Goal: Information Seeking & Learning: Learn about a topic

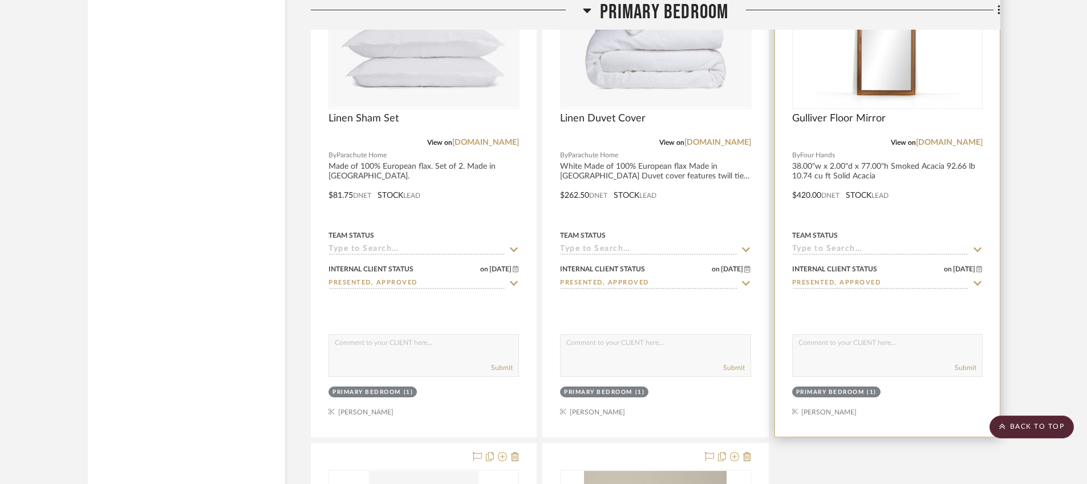
scroll to position [8948, 0]
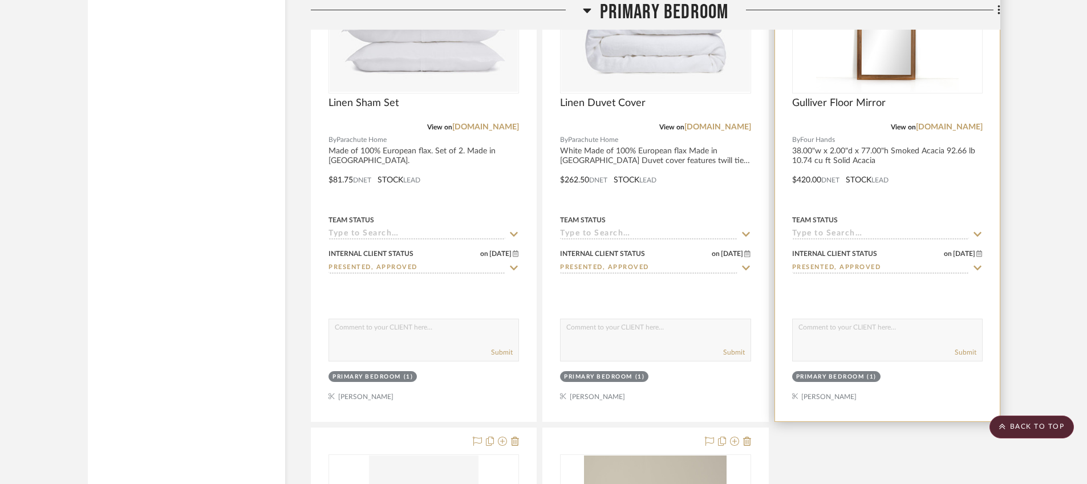
click at [979, 268] on icon at bounding box center [978, 268] width 10 height 9
click at [974, 270] on icon at bounding box center [978, 268] width 10 height 9
type input "[DATE]"
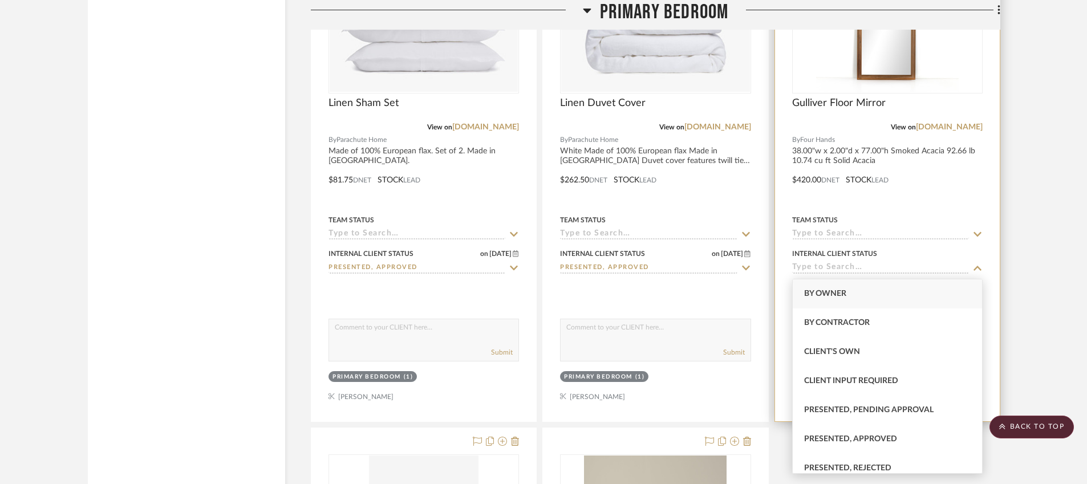
click at [952, 185] on div at bounding box center [887, 171] width 225 height 499
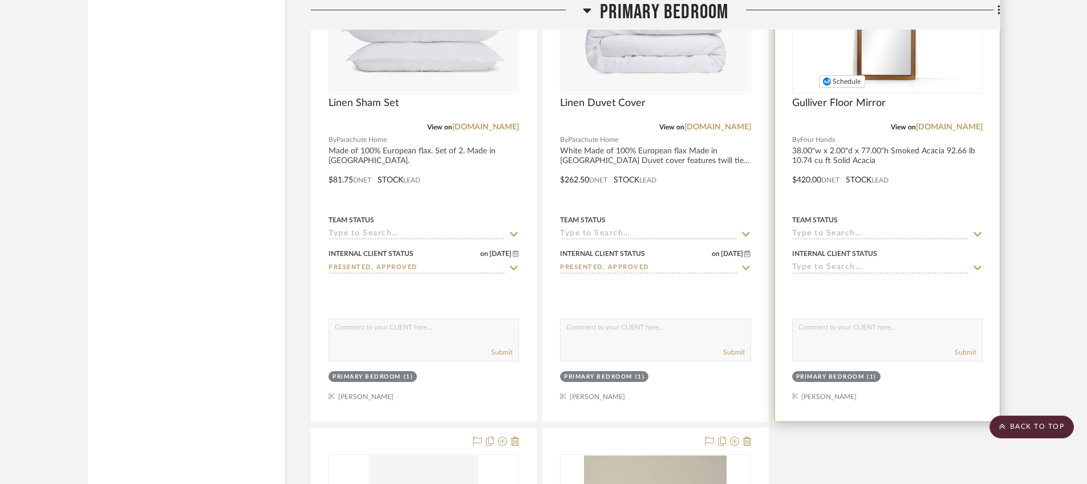
click at [879, 63] on img "0" at bounding box center [887, 21] width 143 height 143
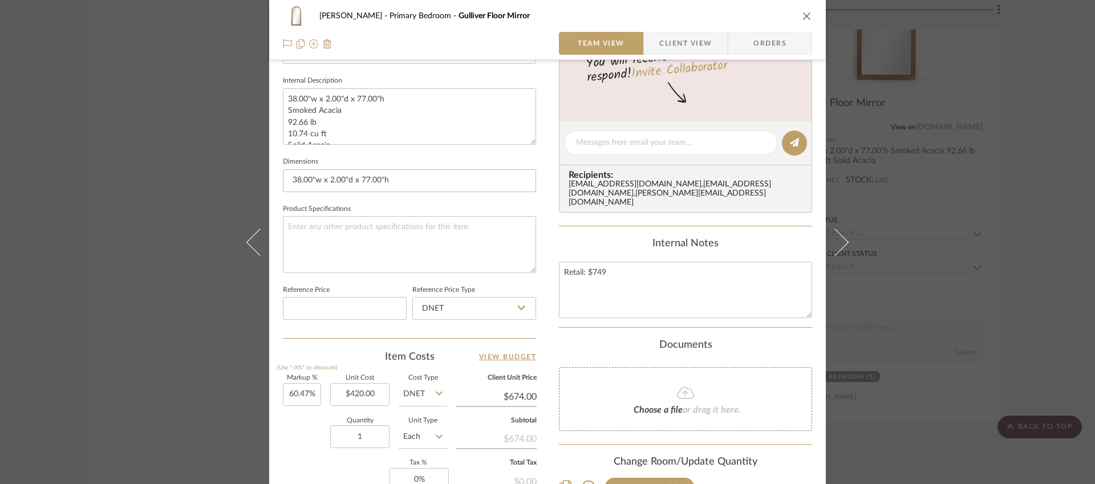
scroll to position [578, 0]
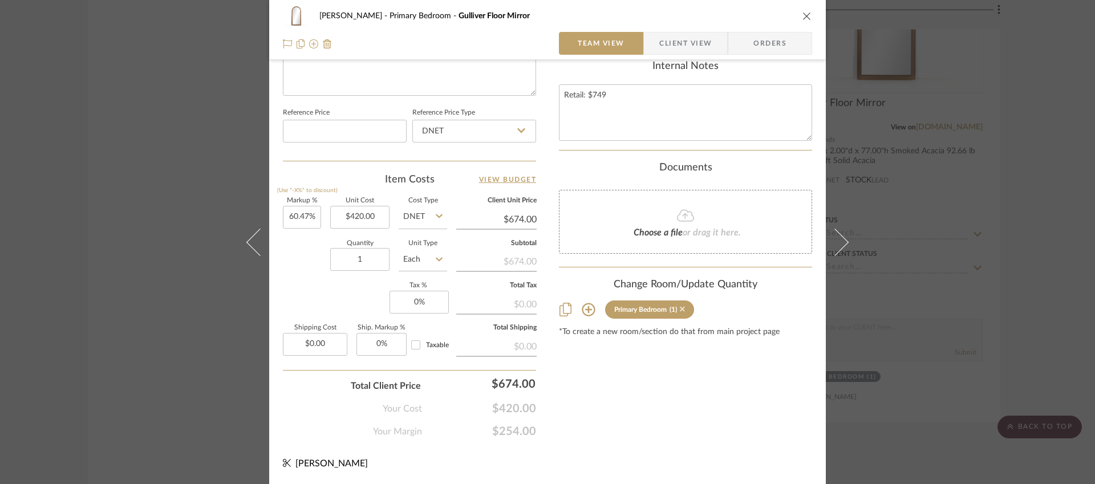
click at [682, 312] on icon at bounding box center [682, 309] width 5 height 8
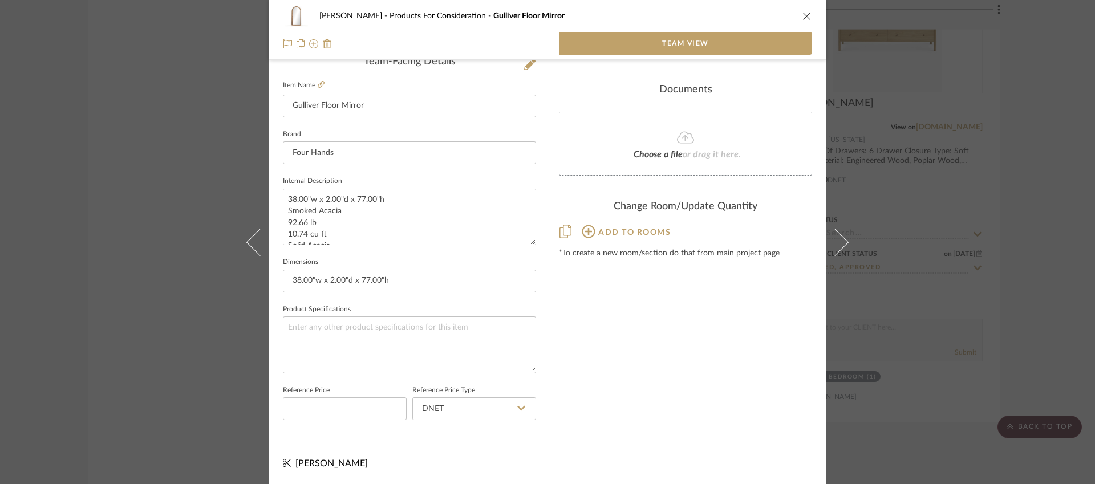
click at [144, 82] on div "[PERSON_NAME] Products For Consideration Gulliver Floor Mirror Team View Team-F…" at bounding box center [547, 242] width 1095 height 484
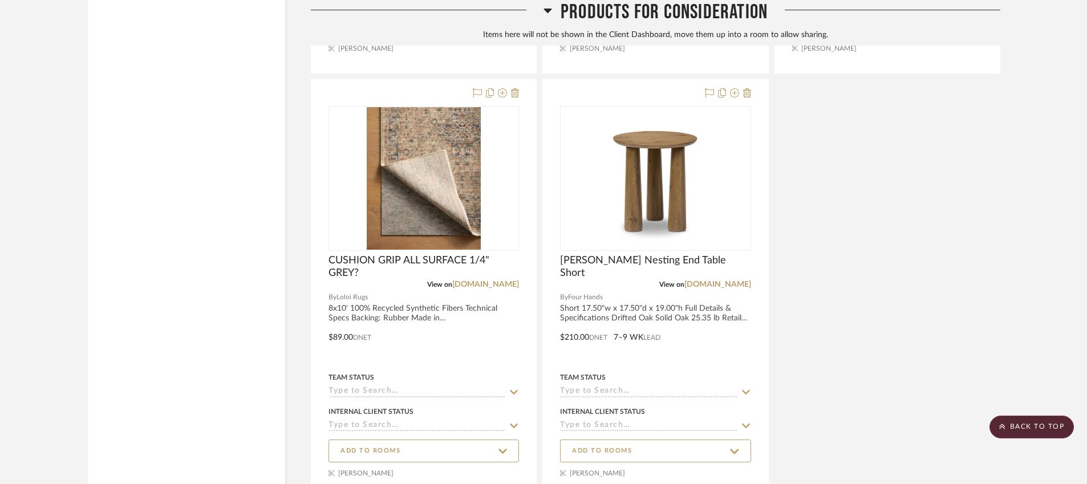
scroll to position [11647, 0]
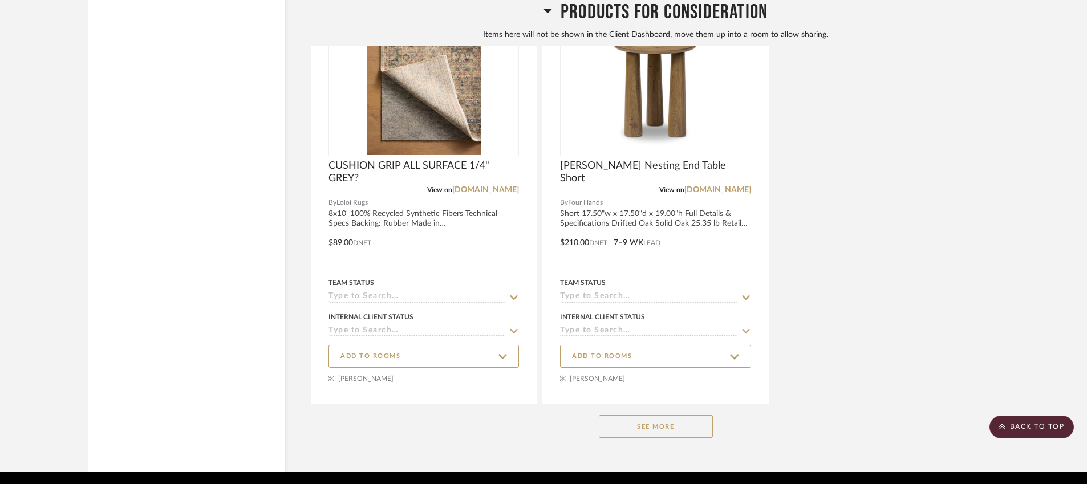
click at [661, 438] on button "See More" at bounding box center [656, 426] width 114 height 23
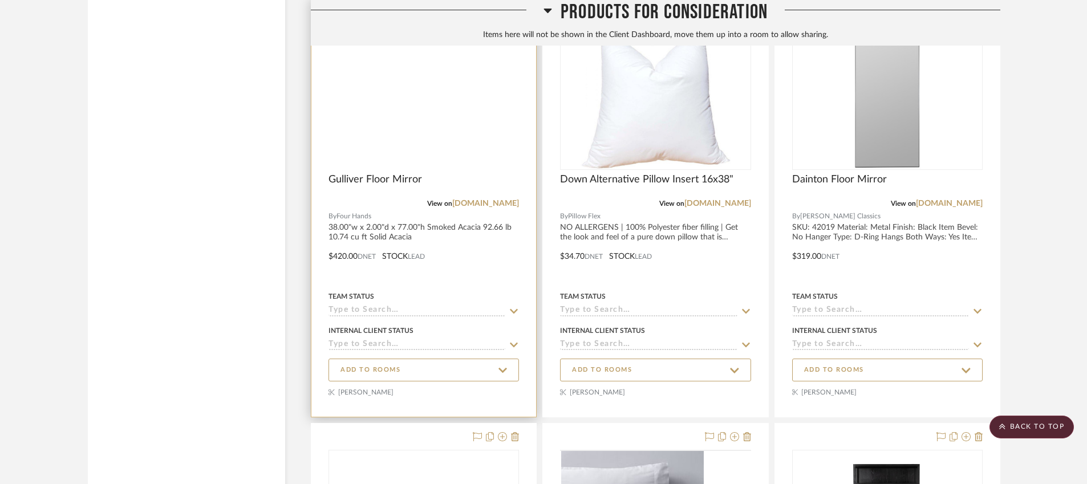
scroll to position [18055, 0]
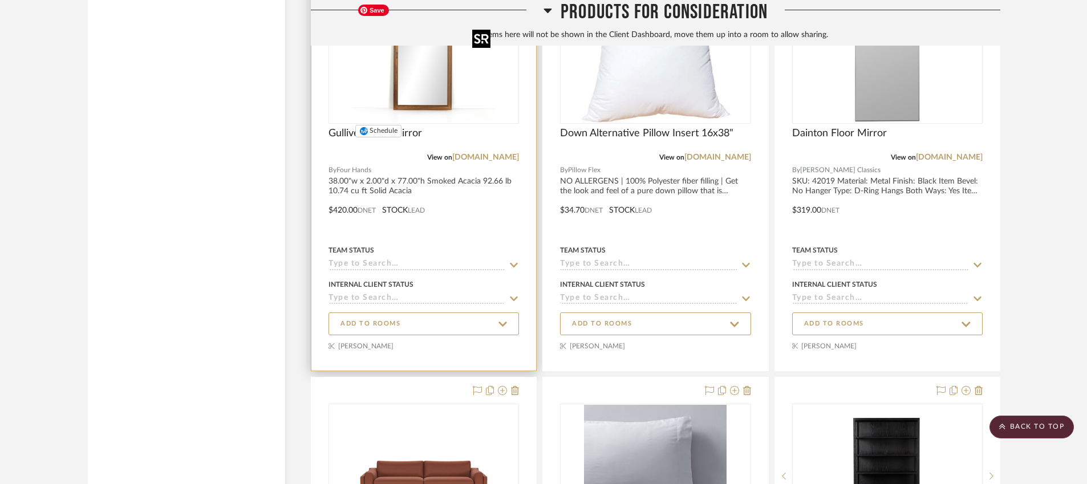
click at [467, 103] on img "0" at bounding box center [424, 51] width 143 height 143
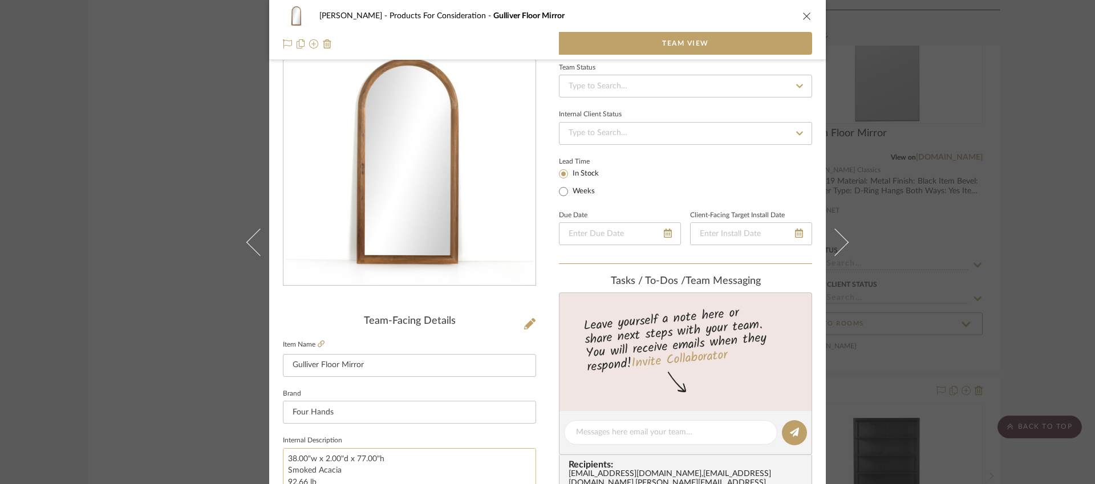
scroll to position [0, 0]
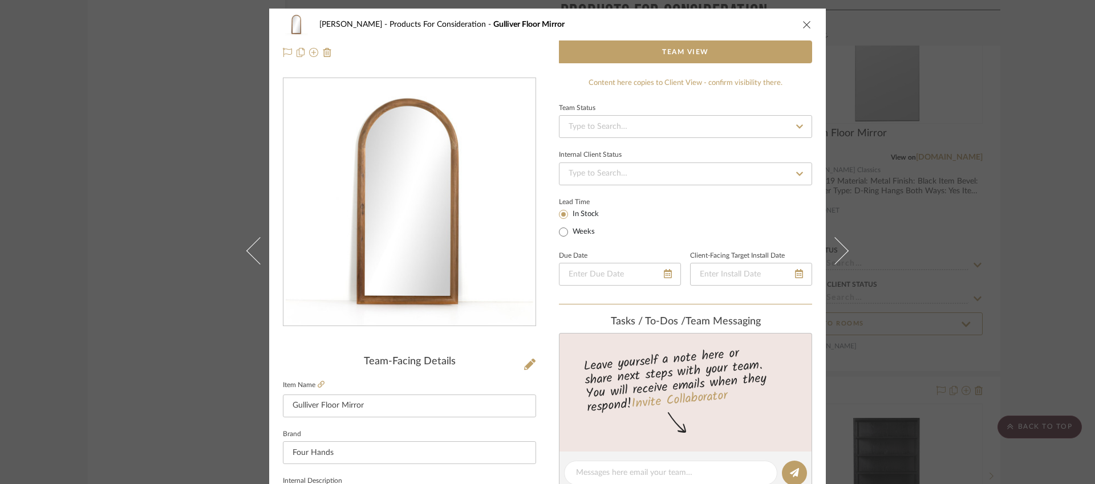
click at [807, 24] on icon "close" at bounding box center [807, 24] width 9 height 9
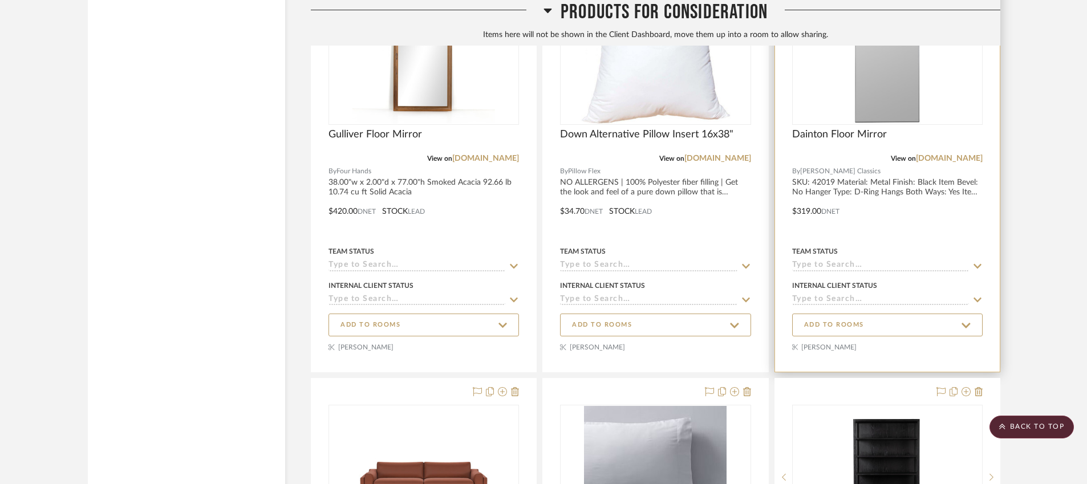
scroll to position [18039, 0]
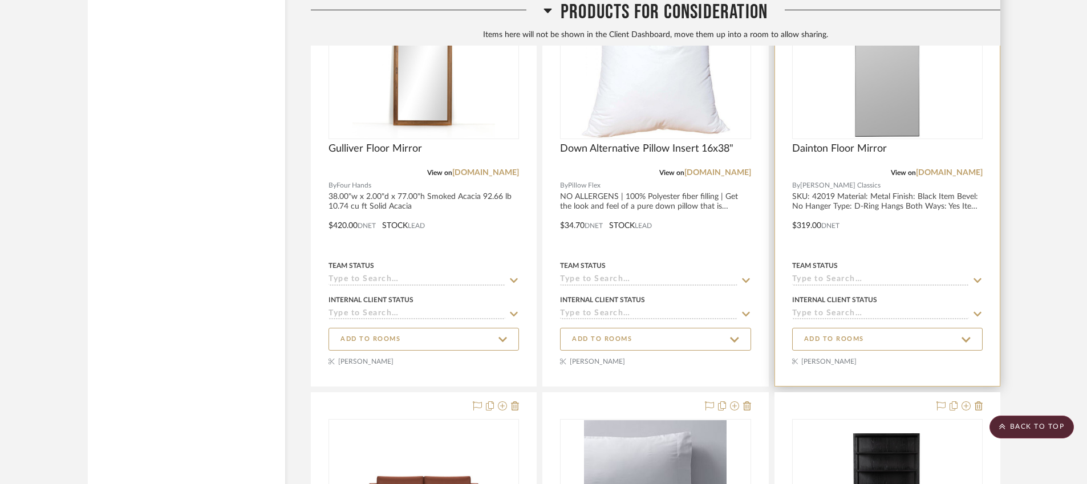
click at [889, 84] on img "0" at bounding box center [887, 66] width 68 height 143
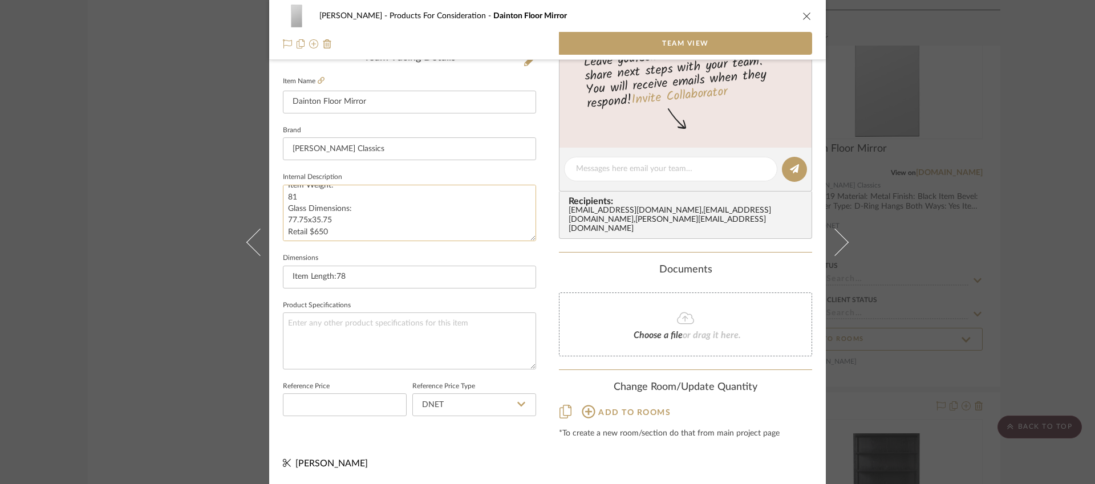
scroll to position [220, 0]
click at [988, 186] on div "[PERSON_NAME] Products For Consideration Dainton Floor Mirror Team View Team-Fa…" at bounding box center [547, 242] width 1095 height 484
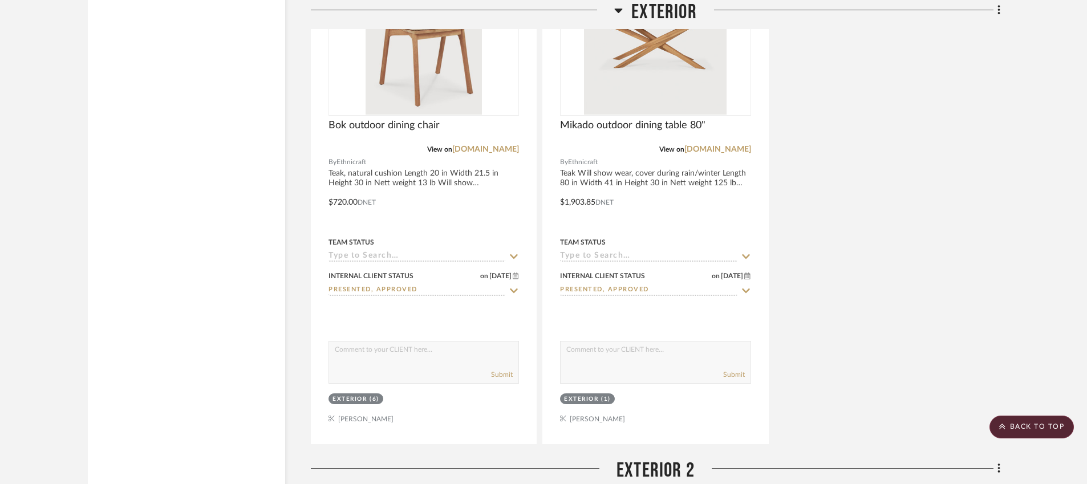
scroll to position [9929, 0]
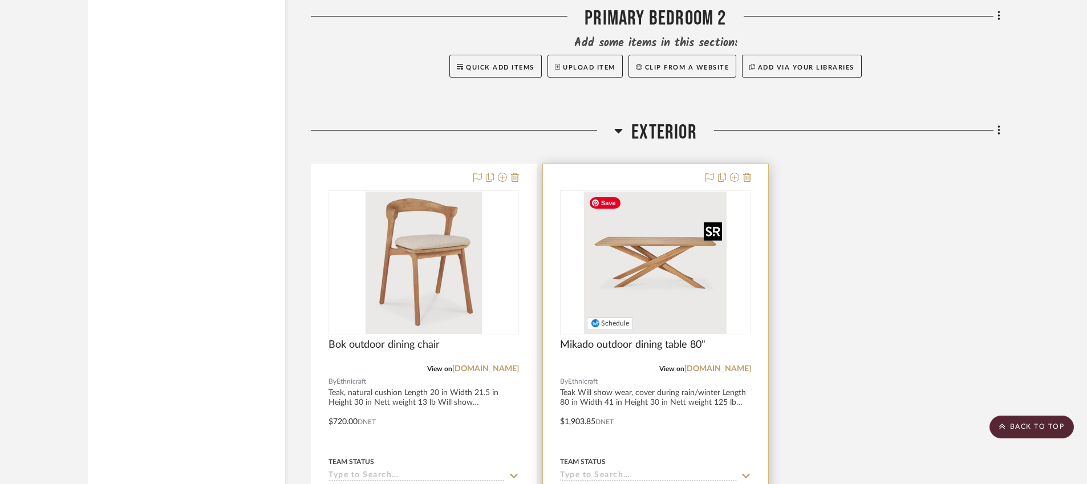
click at [660, 249] on img "0" at bounding box center [655, 263] width 143 height 143
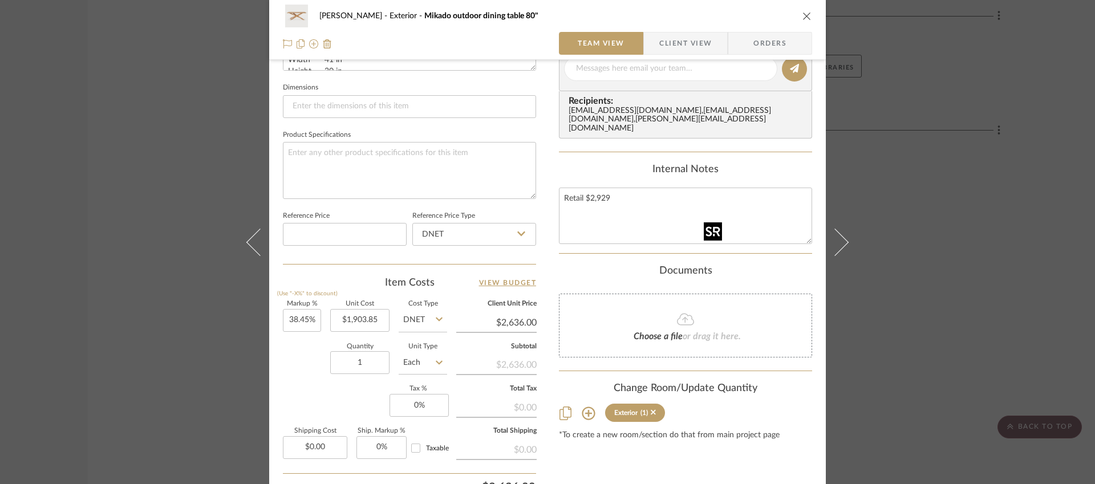
scroll to position [474, 0]
click at [806, 17] on icon "close" at bounding box center [807, 15] width 9 height 9
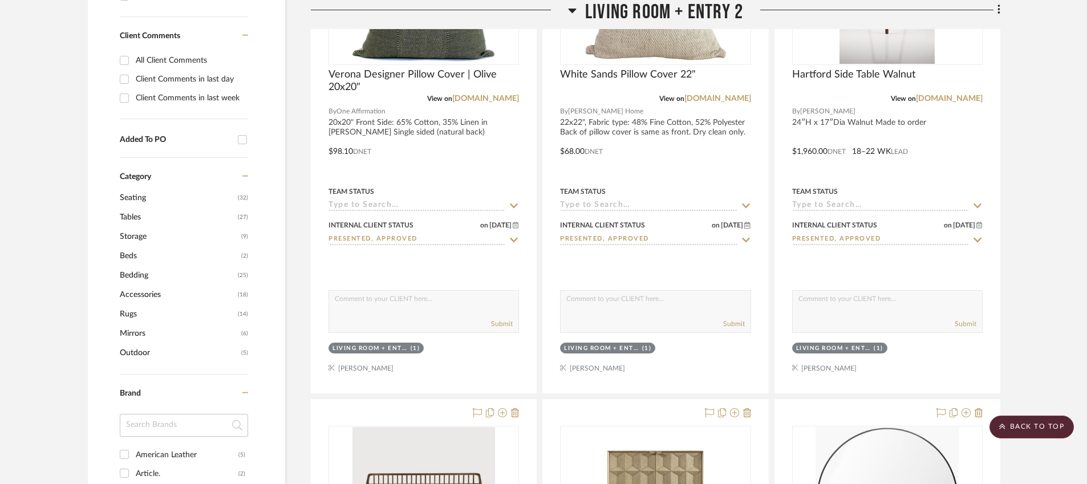
scroll to position [0, 0]
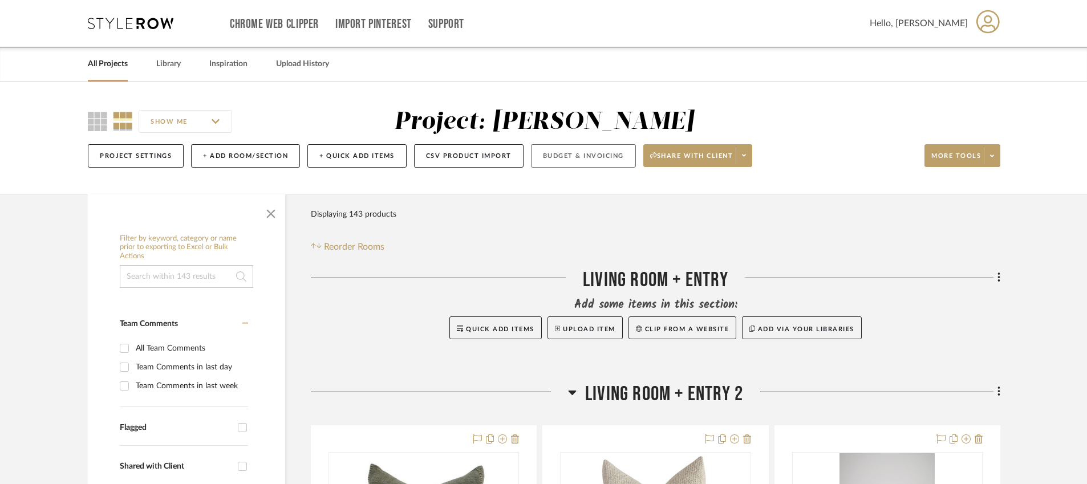
click at [560, 162] on button "Budget & Invoicing" at bounding box center [583, 155] width 105 height 23
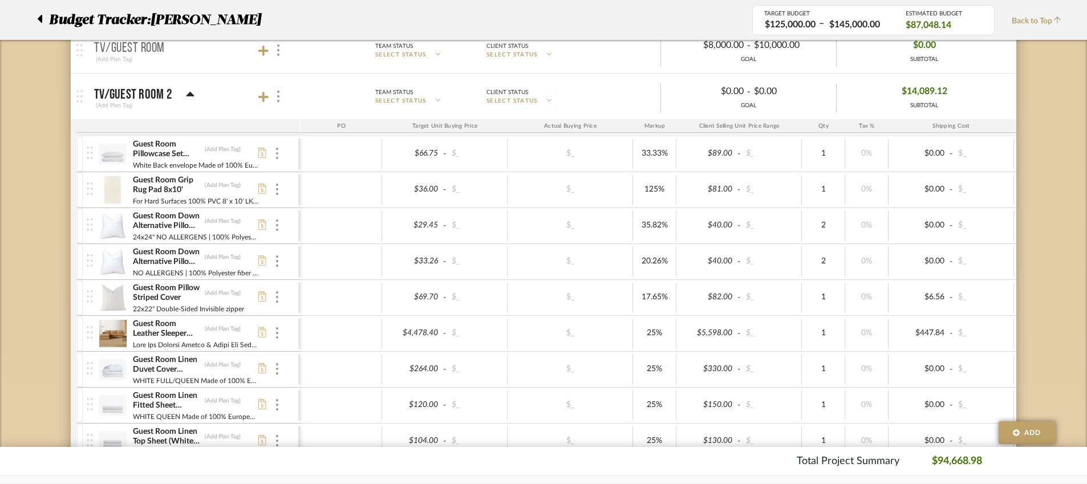
scroll to position [1190, 0]
click at [38, 20] on icon at bounding box center [39, 19] width 5 height 14
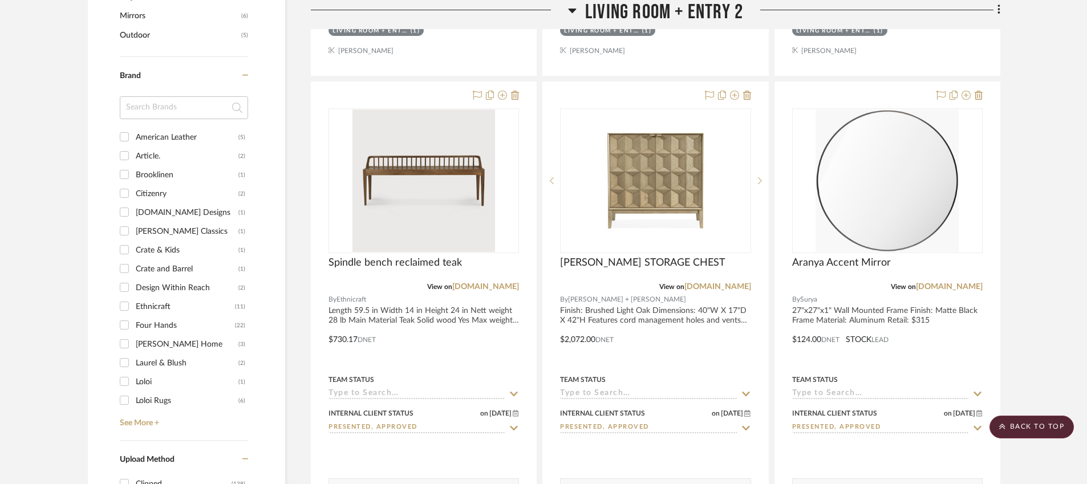
scroll to position [904, 0]
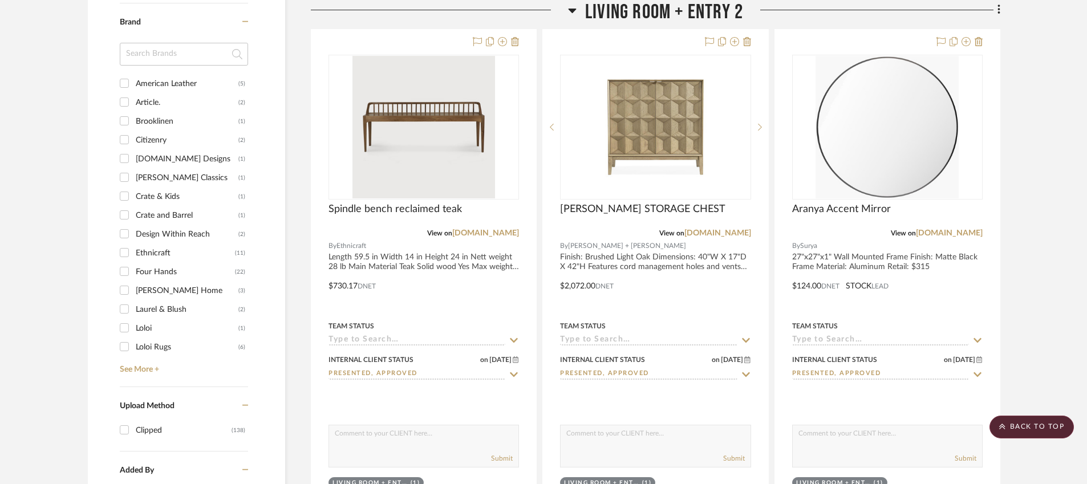
click at [157, 273] on div "Four Hands" at bounding box center [185, 272] width 99 height 18
click at [133, 273] on input "Four Hands (22)" at bounding box center [124, 271] width 18 height 18
checkbox input "true"
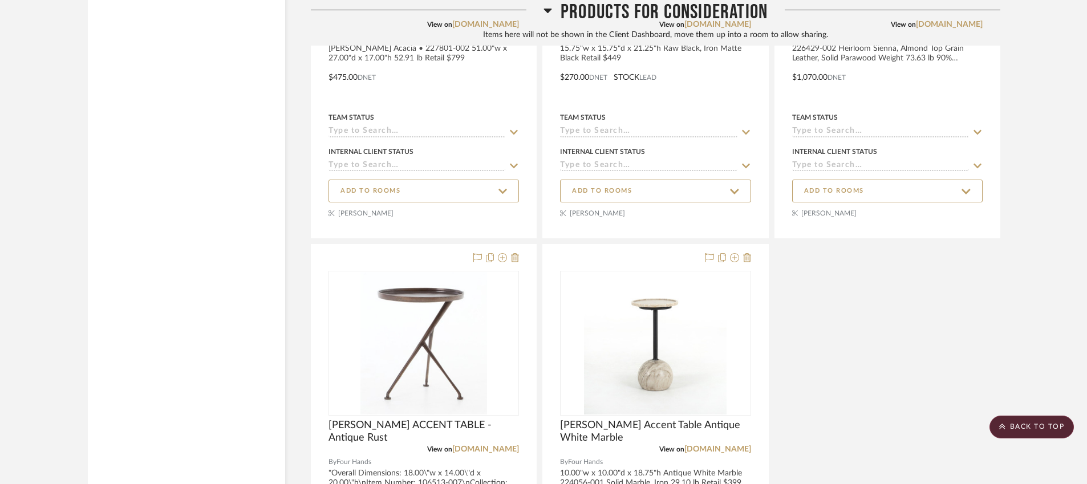
scroll to position [3489, 0]
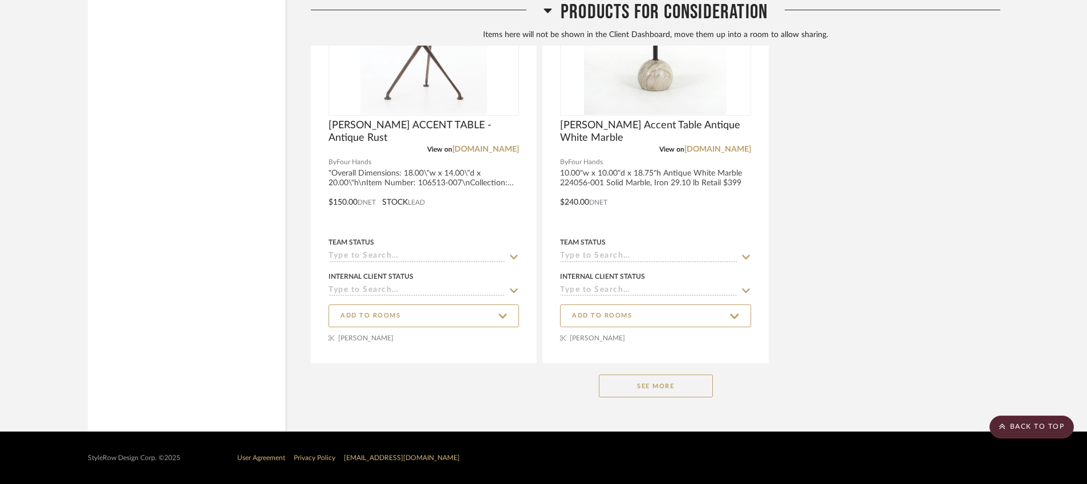
click at [662, 395] on button "See More" at bounding box center [656, 386] width 114 height 23
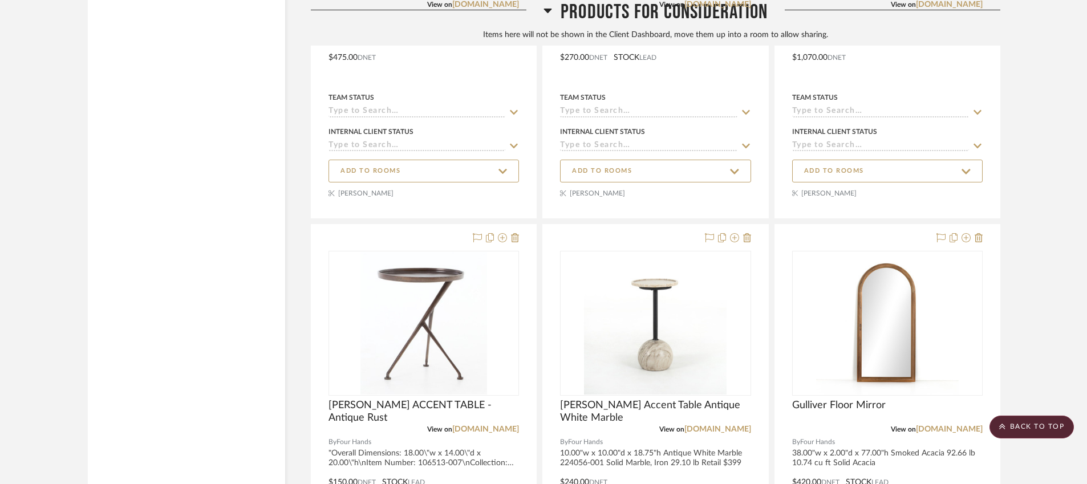
scroll to position [3265, 0]
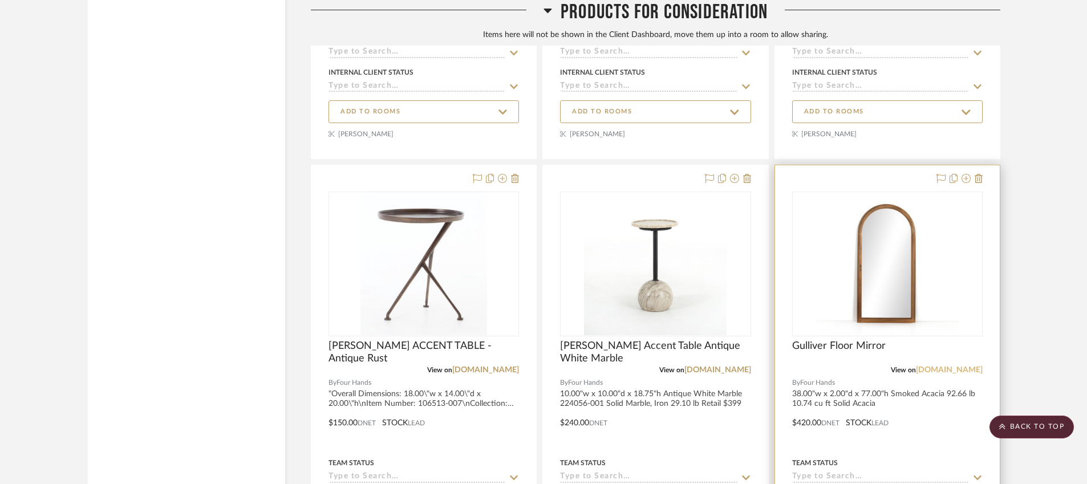
click at [961, 373] on link "[DOMAIN_NAME]" at bounding box center [949, 370] width 67 height 8
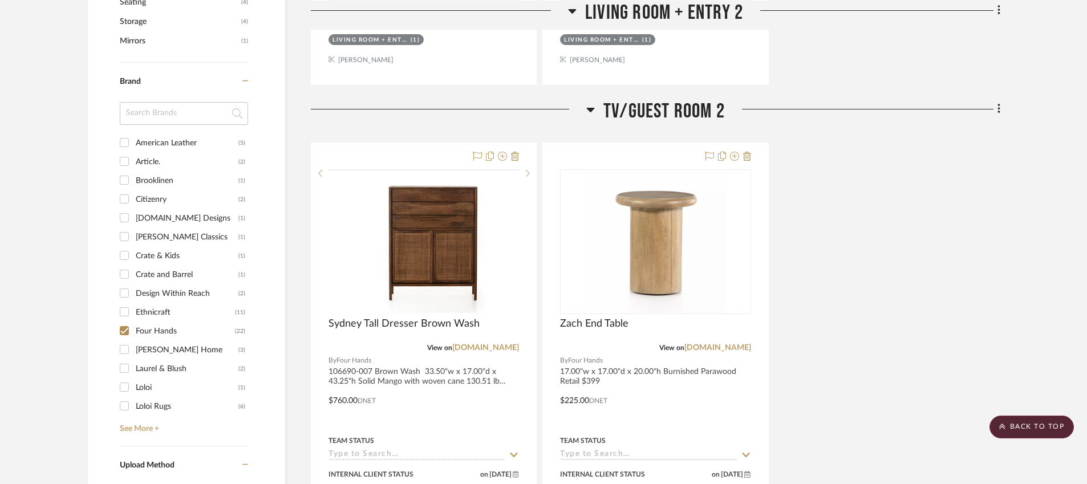
scroll to position [0, 0]
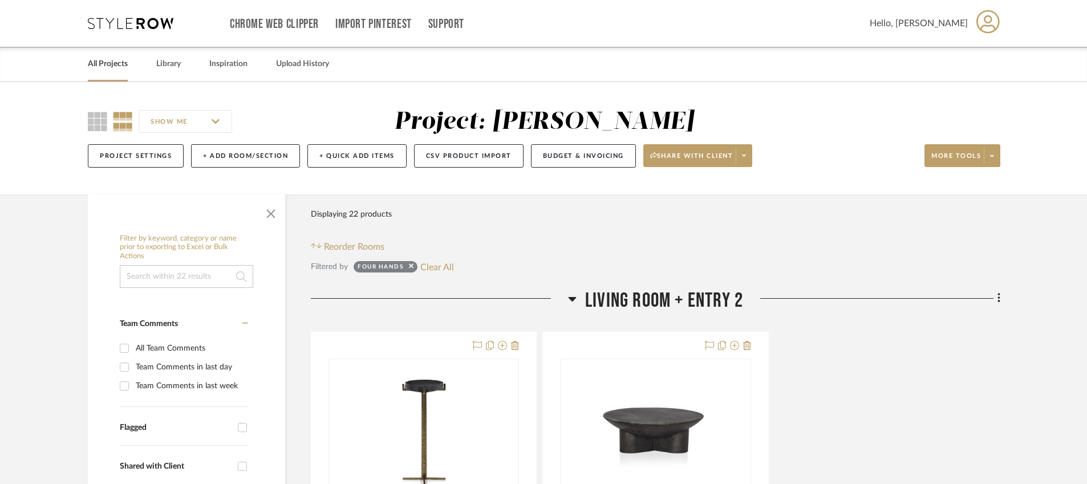
click at [110, 59] on link "All Projects" at bounding box center [108, 63] width 40 height 15
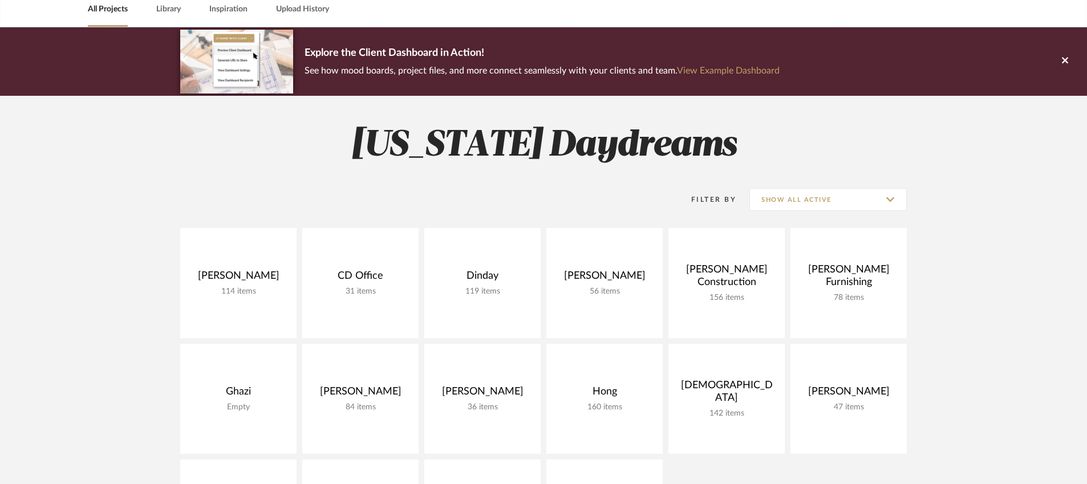
scroll to position [125, 0]
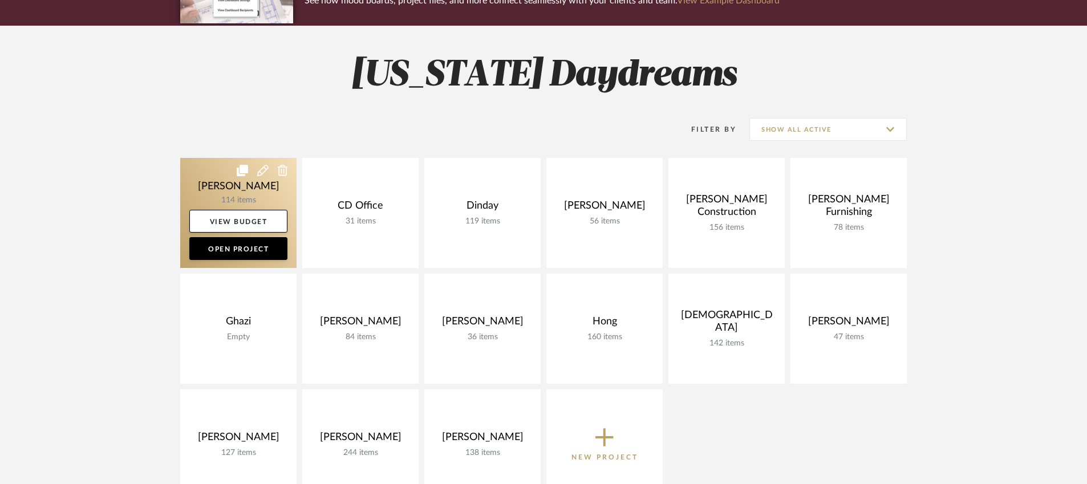
click at [215, 180] on link at bounding box center [238, 213] width 116 height 110
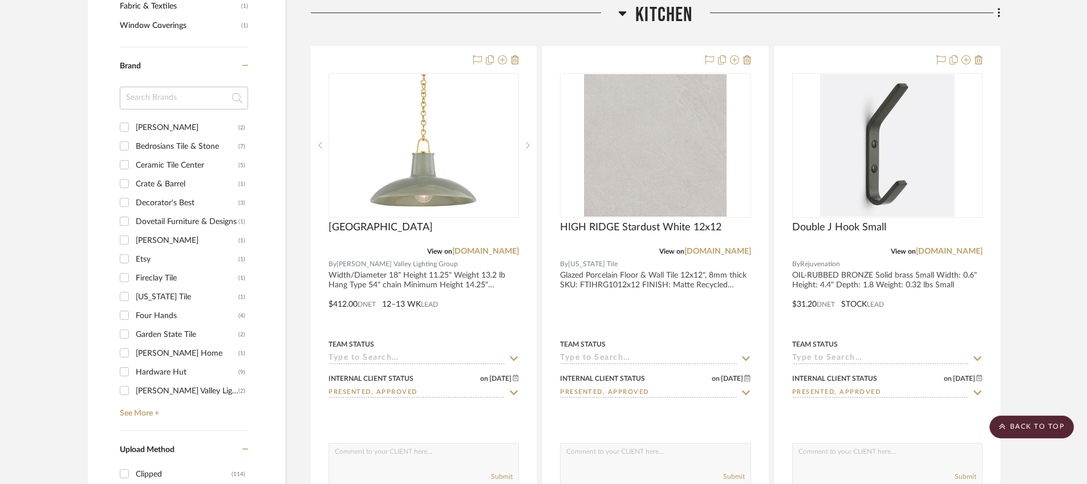
scroll to position [956, 0]
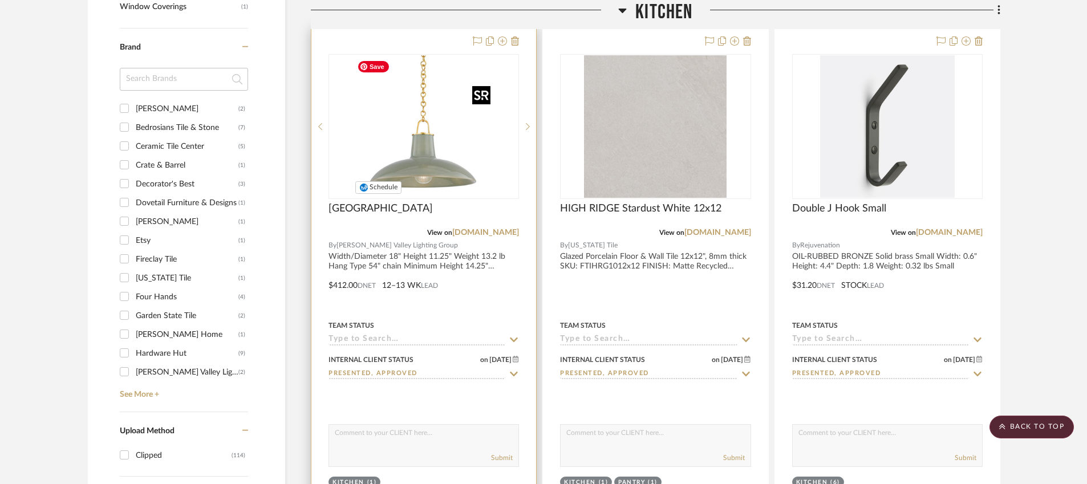
click at [430, 126] on img "0" at bounding box center [424, 126] width 143 height 143
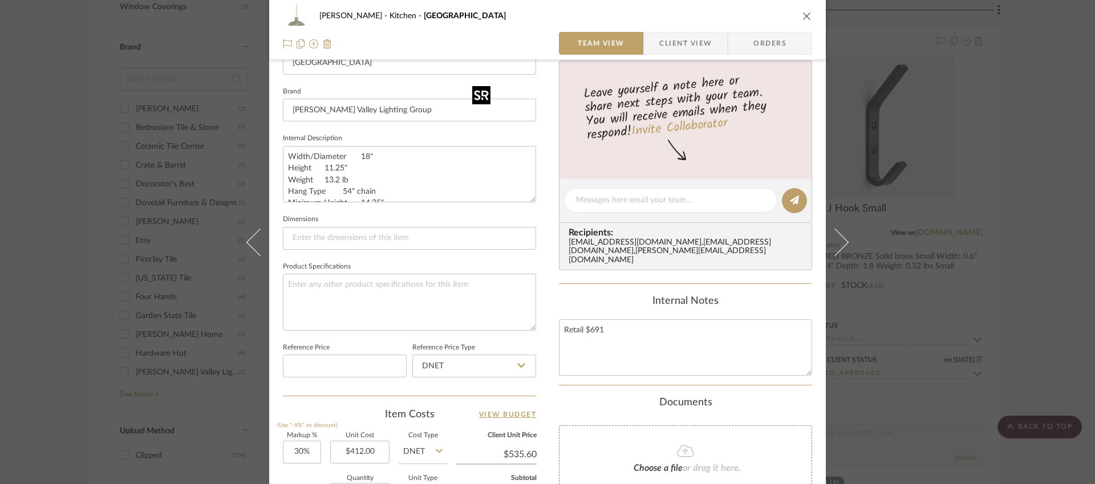
scroll to position [359, 0]
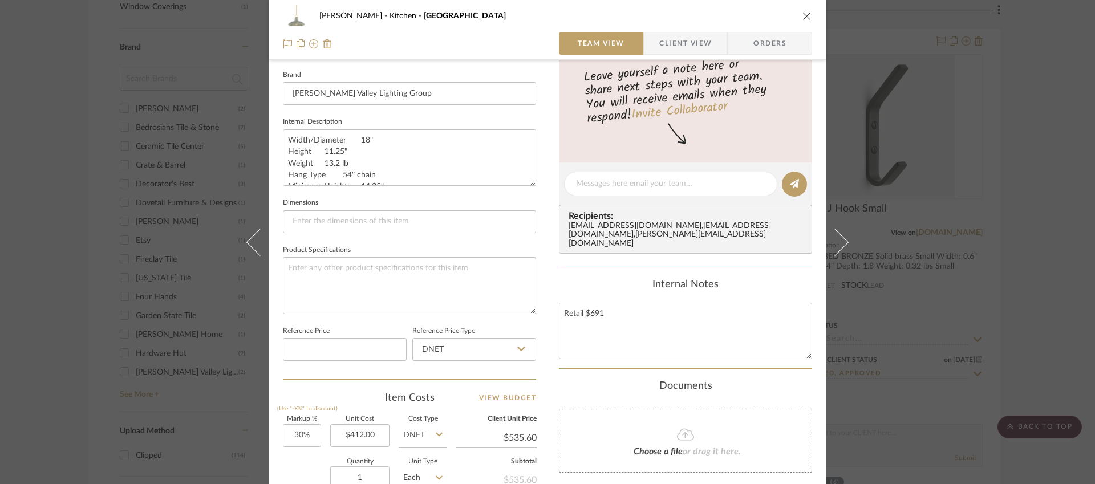
click at [229, 176] on div "[PERSON_NAME] Kitchen Pottersville Team View Client View Orders 1 / 2 Team-Faci…" at bounding box center [547, 242] width 1095 height 484
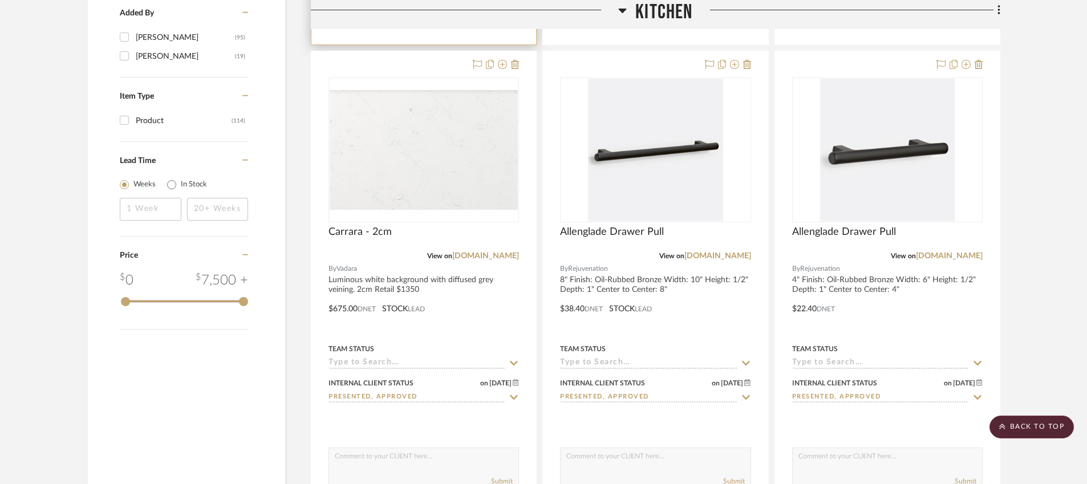
scroll to position [1439, 0]
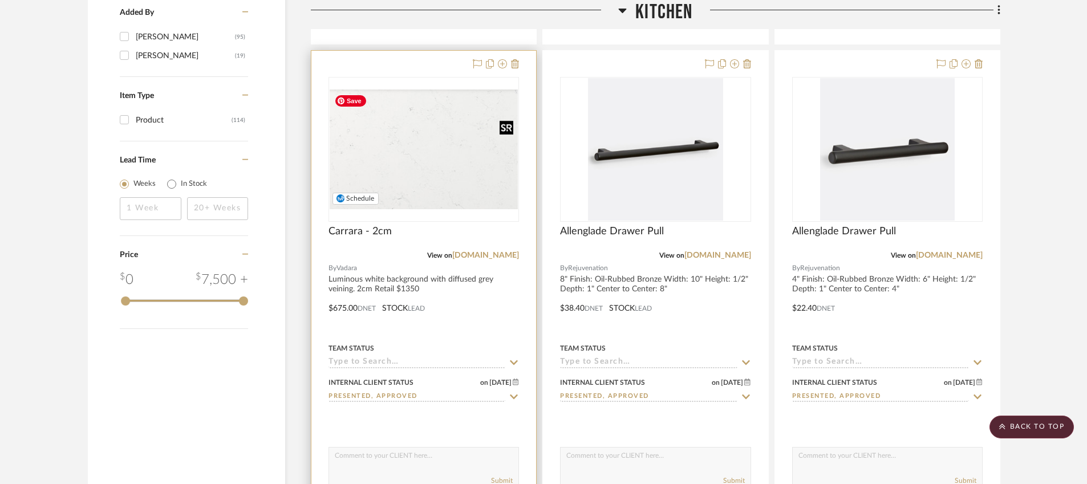
click at [0, 0] on img at bounding box center [0, 0] width 0 height 0
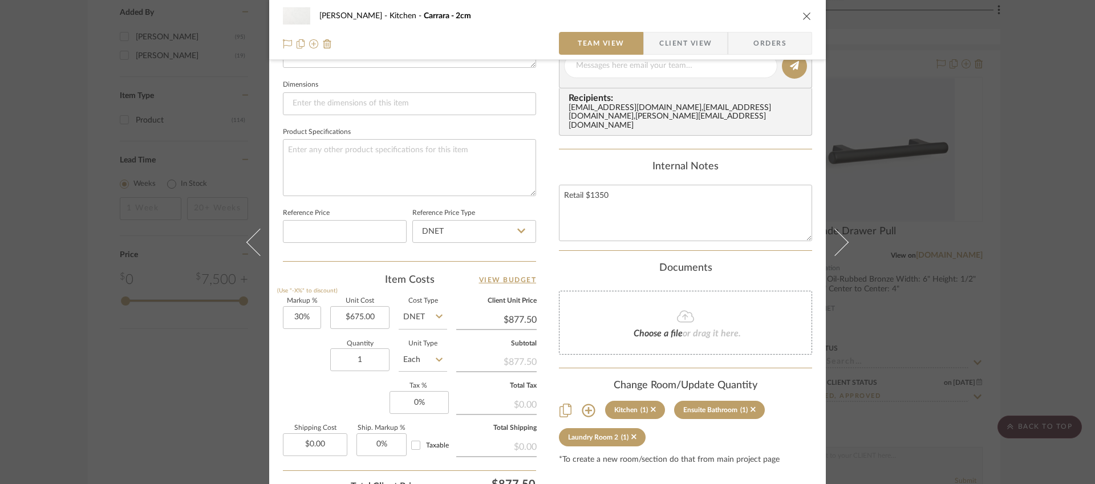
scroll to position [469, 0]
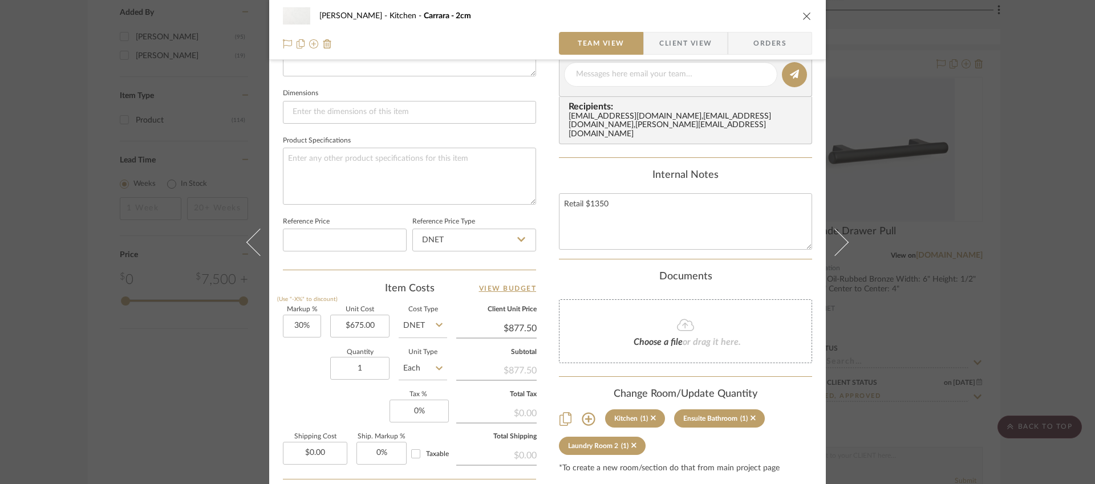
click at [92, 344] on div "[PERSON_NAME] Kitchen Carrara - 2cm Team View Client View Orders Team-Facing De…" at bounding box center [547, 242] width 1095 height 484
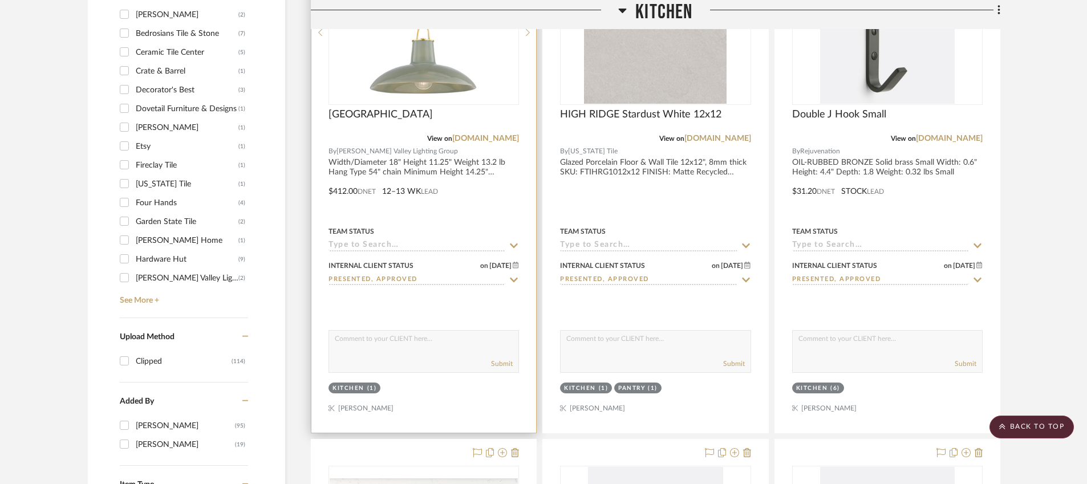
scroll to position [1019, 0]
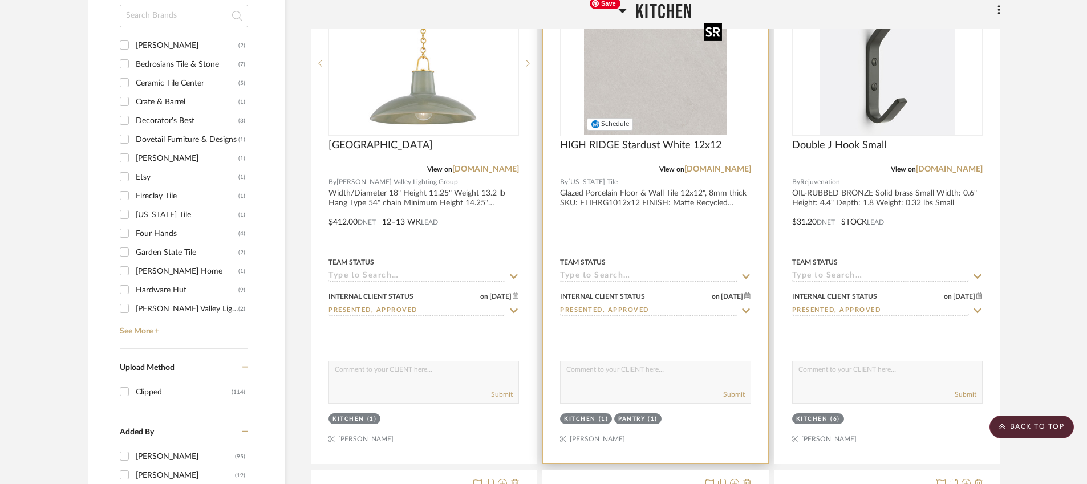
click at [690, 84] on img "0" at bounding box center [655, 63] width 143 height 143
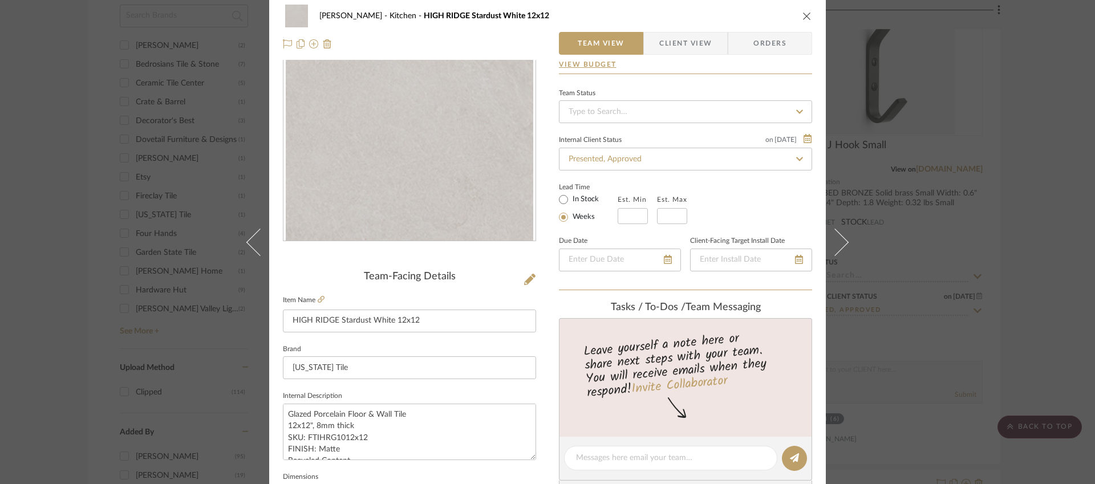
scroll to position [0, 0]
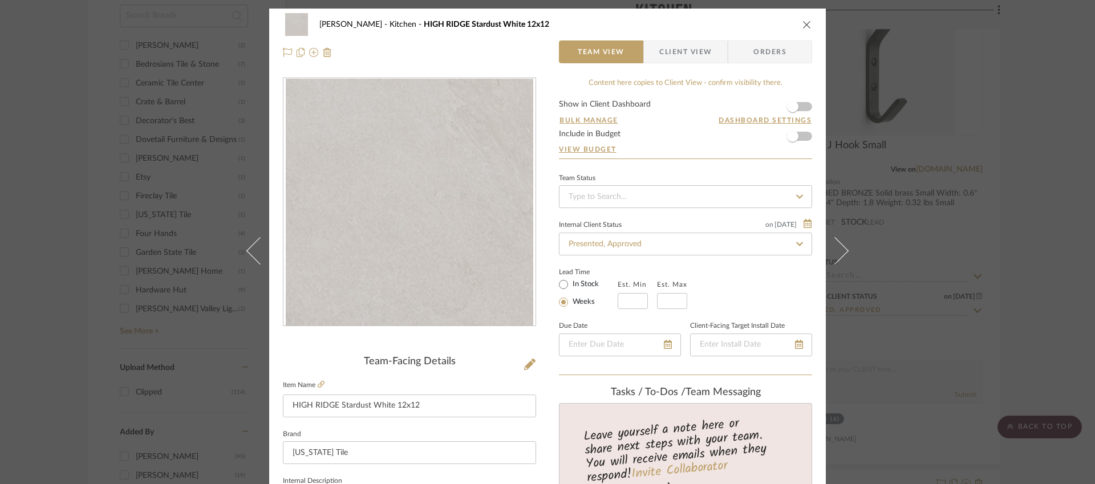
click at [1008, 122] on div "[PERSON_NAME] Kitchen HIGH RIDGE Stardust White 12x12 Team View Client View Ord…" at bounding box center [547, 242] width 1095 height 484
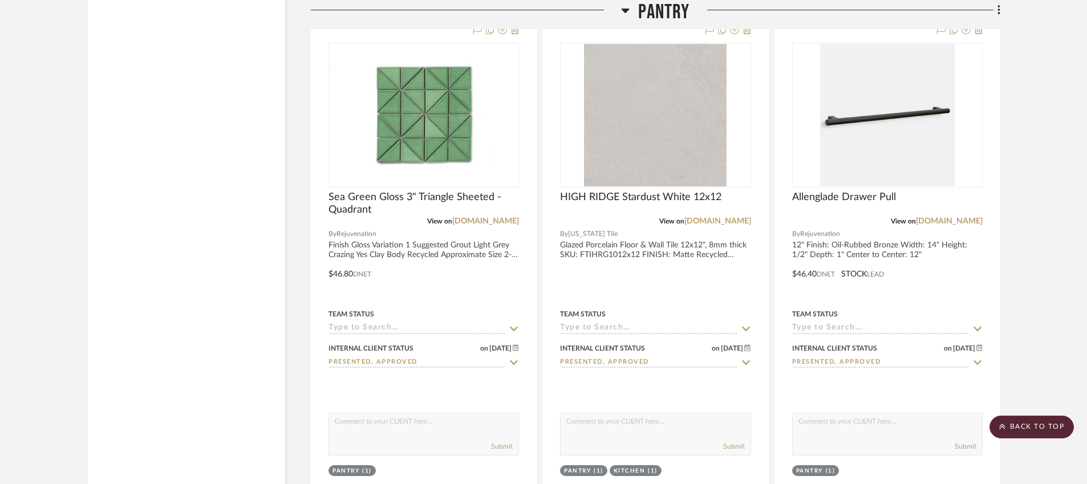
scroll to position [2698, 0]
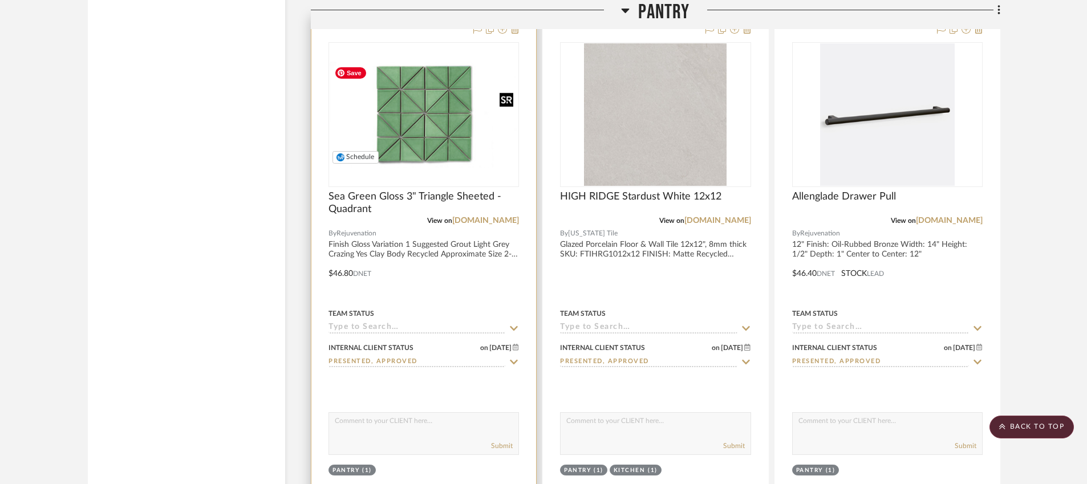
click at [453, 106] on img "0" at bounding box center [424, 115] width 188 height 106
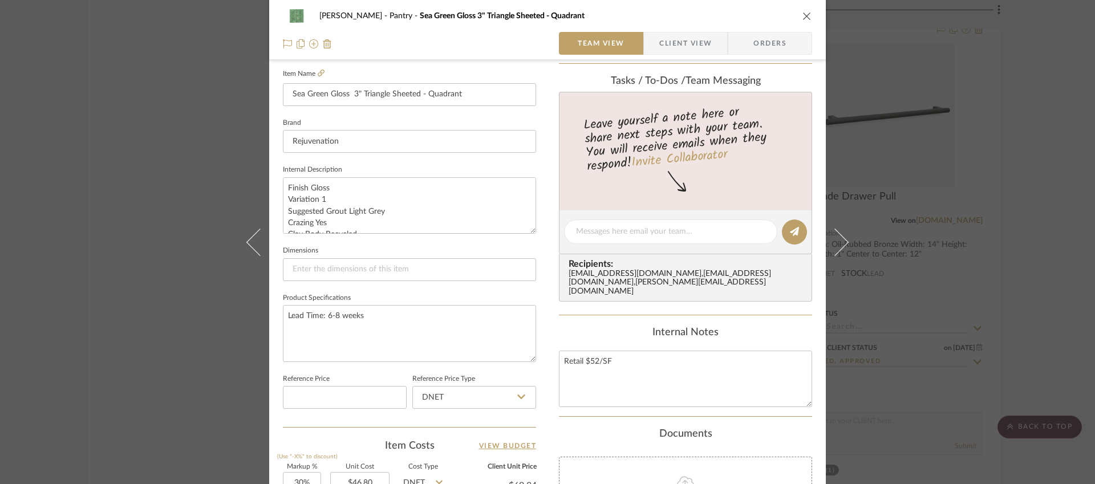
scroll to position [313, 0]
click at [878, 45] on div "[PERSON_NAME] Pantry Sea Green Gloss 3" Triangle Sheeted - Quadrant Team View C…" at bounding box center [547, 242] width 1095 height 484
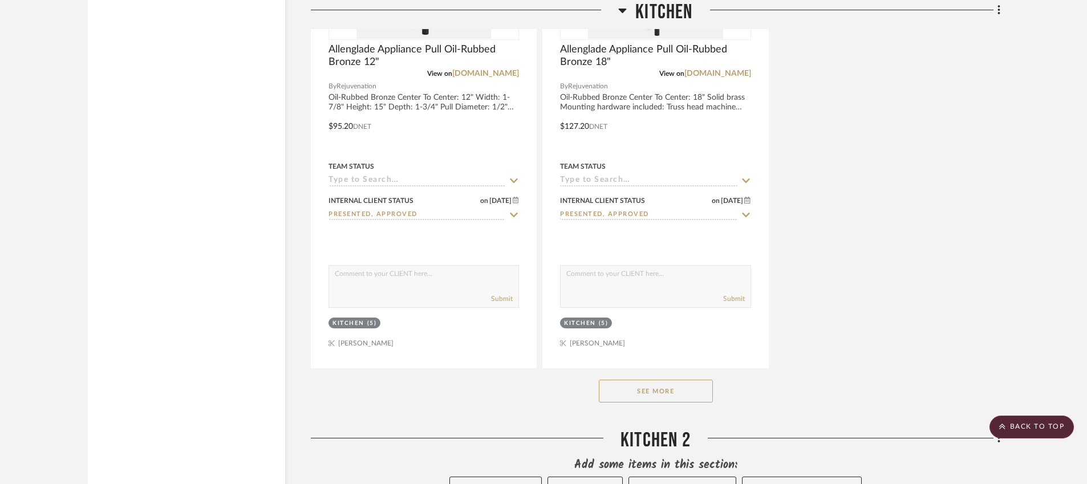
scroll to position [2150, 0]
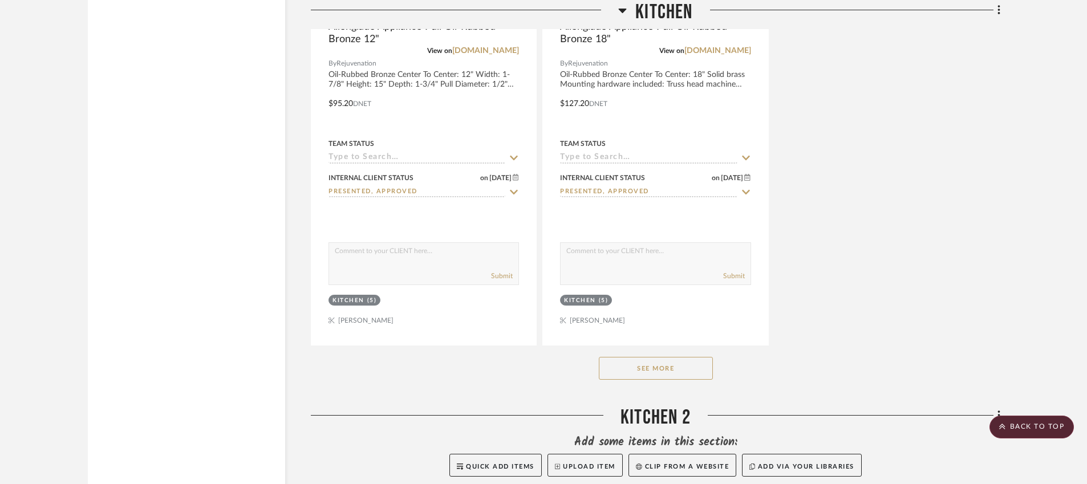
click at [648, 365] on button "See More" at bounding box center [656, 368] width 114 height 23
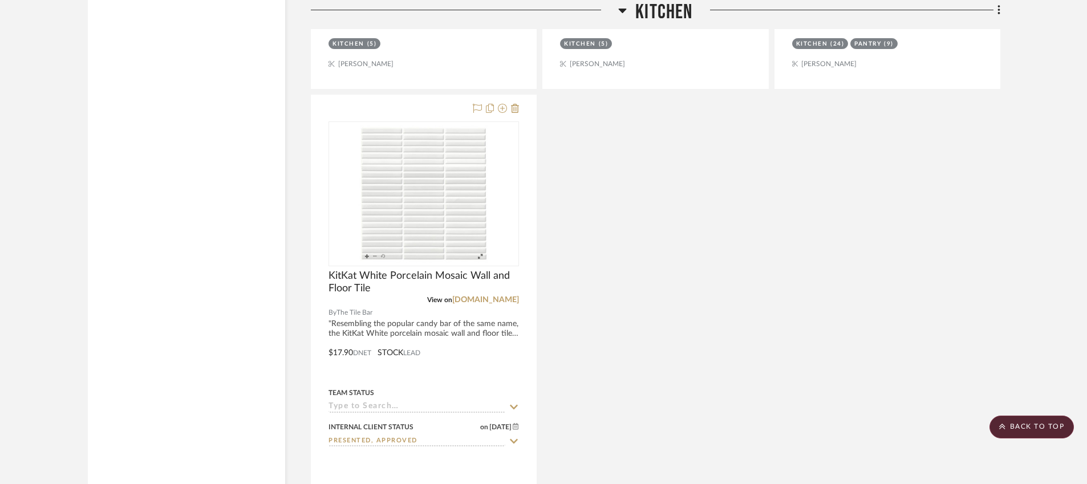
scroll to position [2411, 0]
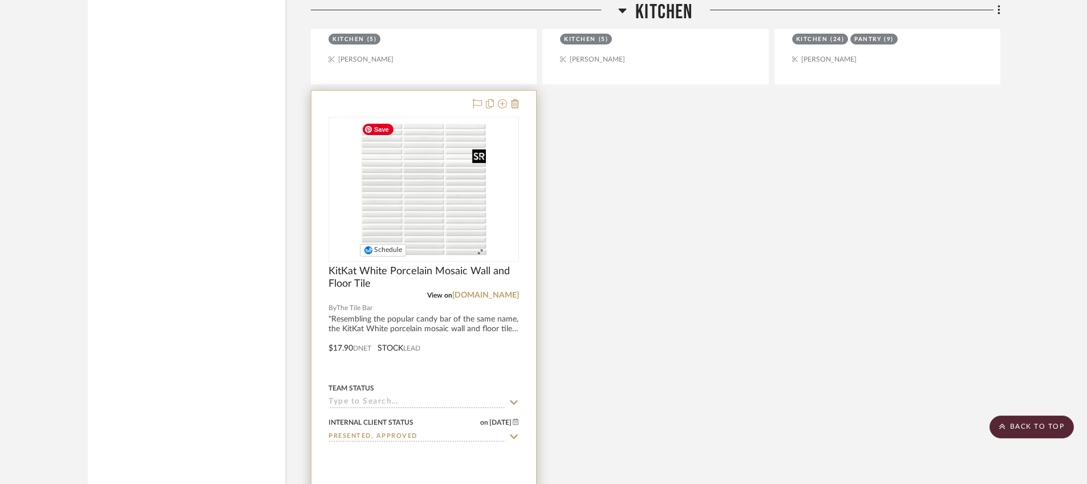
click at [0, 0] on img at bounding box center [0, 0] width 0 height 0
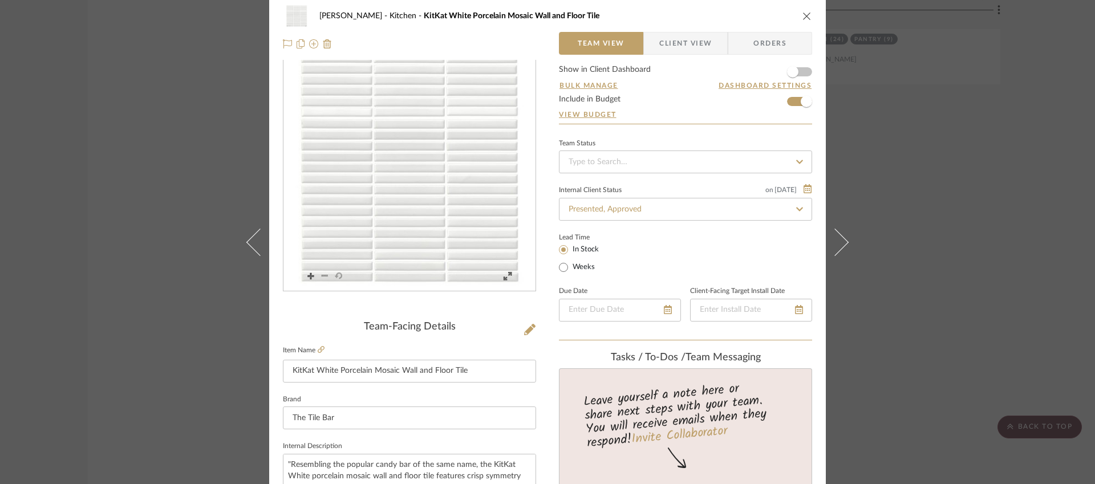
scroll to position [0, 0]
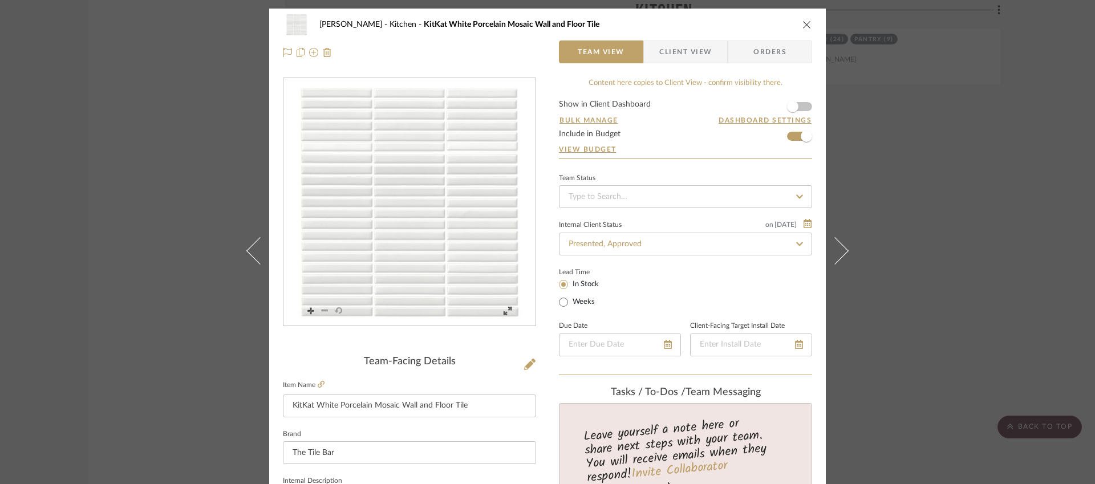
click at [803, 27] on icon "close" at bounding box center [807, 24] width 9 height 9
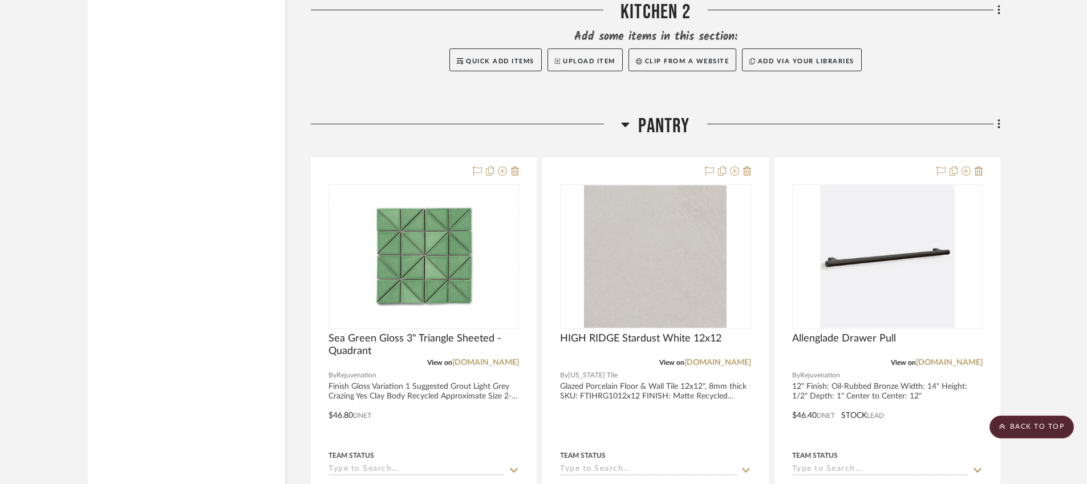
scroll to position [3197, 0]
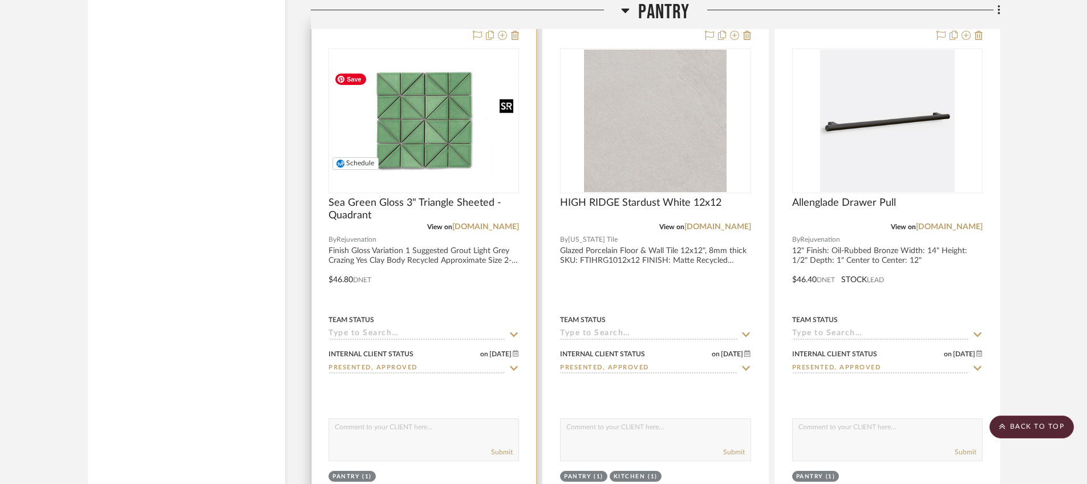
click at [445, 116] on img "0" at bounding box center [424, 121] width 188 height 106
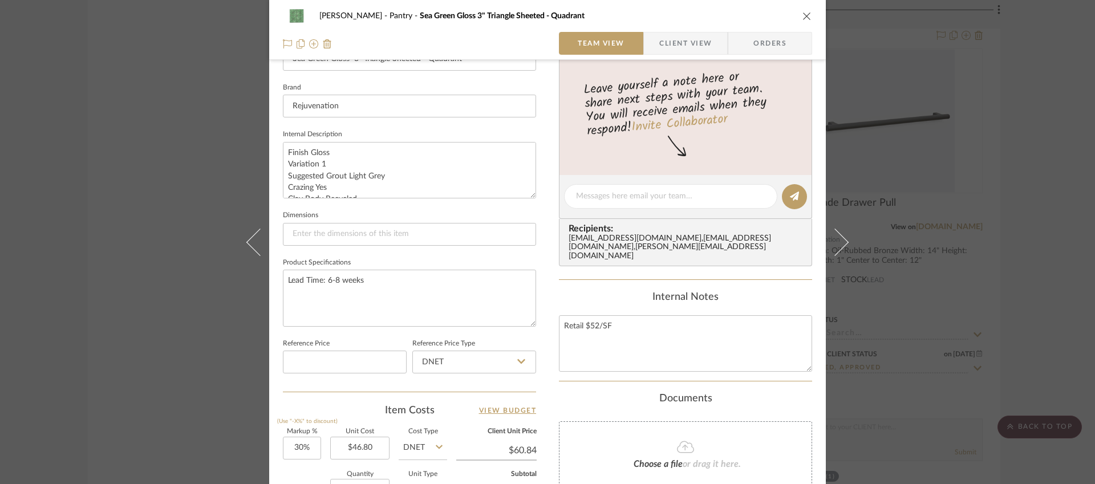
scroll to position [409, 0]
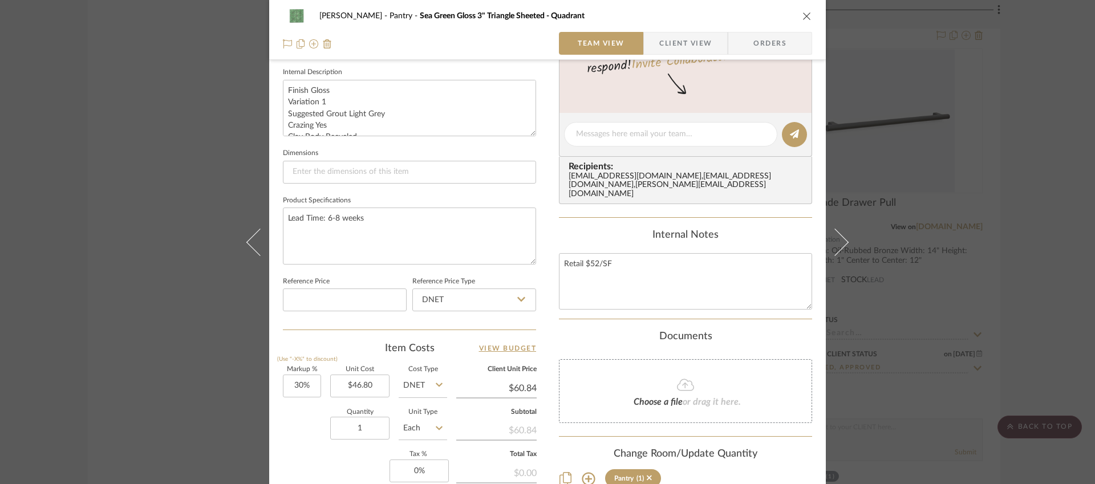
click at [803, 17] on icon "close" at bounding box center [807, 15] width 9 height 9
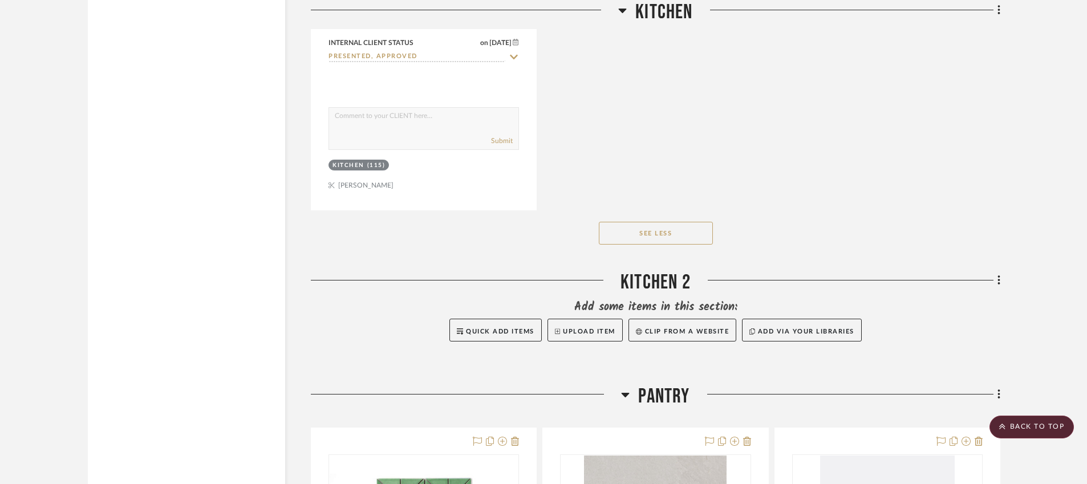
scroll to position [2819, 0]
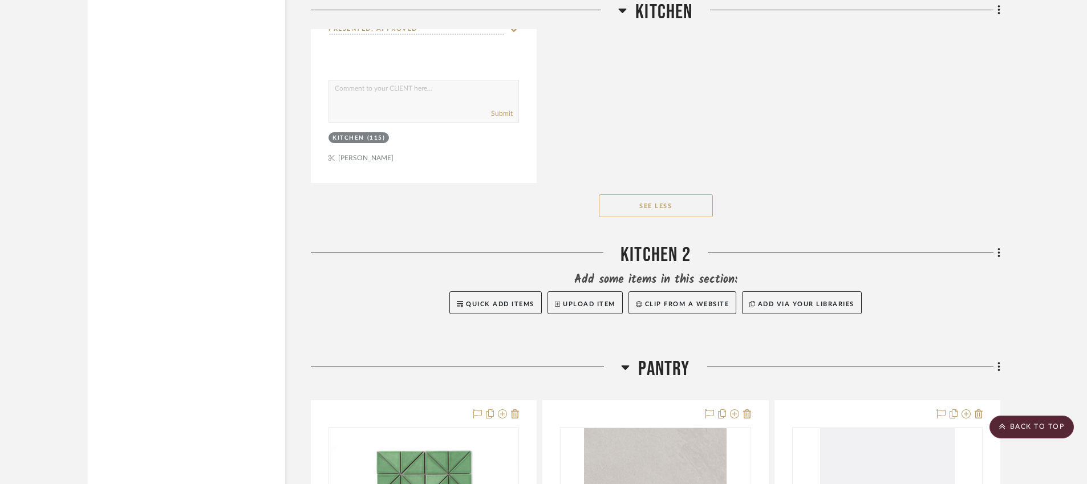
click at [679, 205] on button "See Less" at bounding box center [656, 206] width 114 height 23
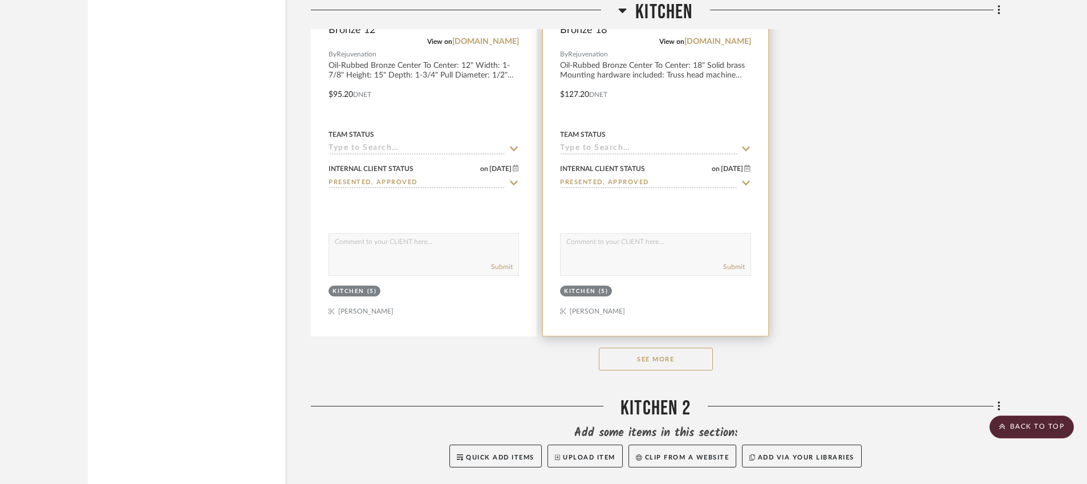
scroll to position [2168, 0]
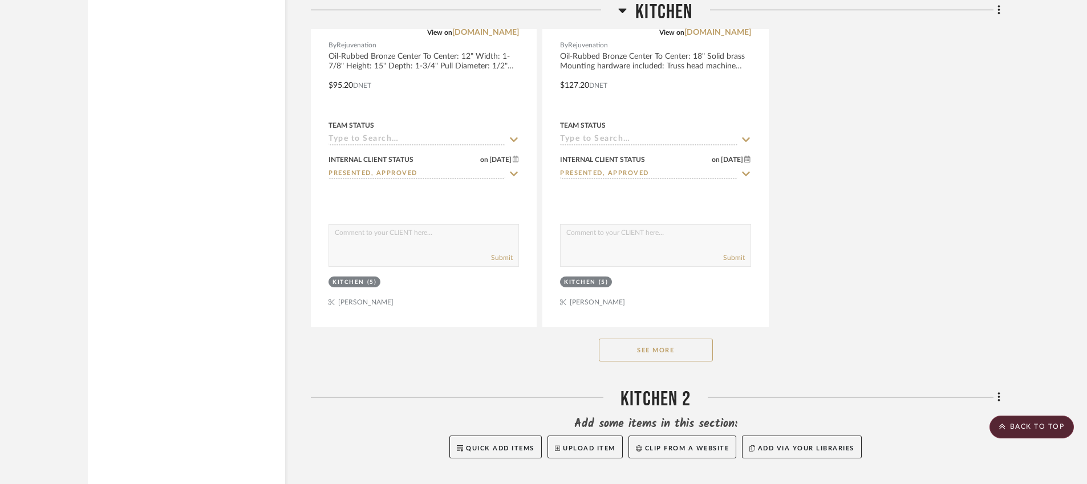
click at [642, 354] on button "See More" at bounding box center [656, 350] width 114 height 23
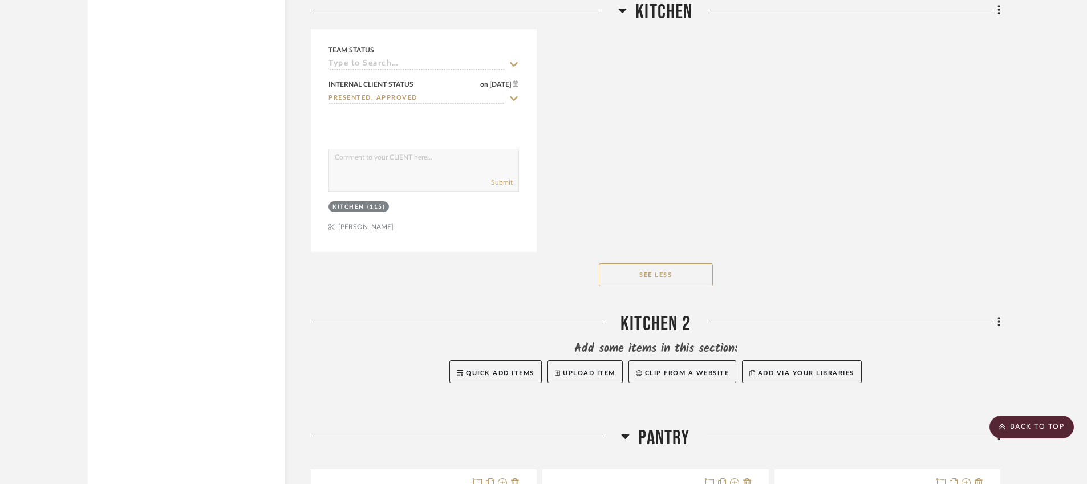
scroll to position [2817, 0]
